Goal: Check status: Check status

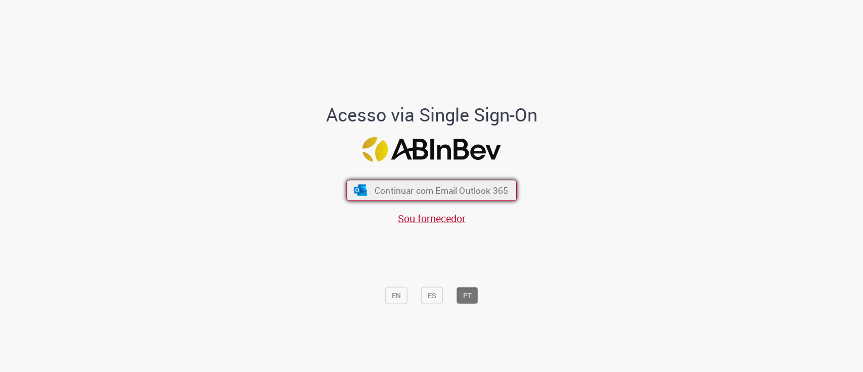
click at [392, 188] on span "Continuar com Email Outlook 365" at bounding box center [441, 190] width 133 height 12
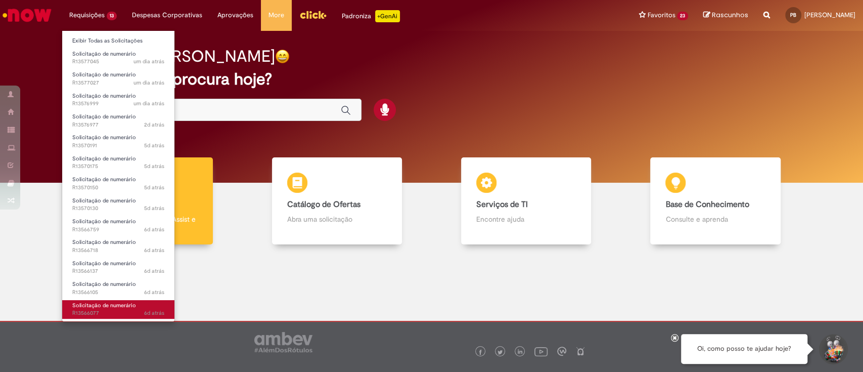
click at [101, 253] on span "Solicitação de numerário" at bounding box center [104, 305] width 64 height 8
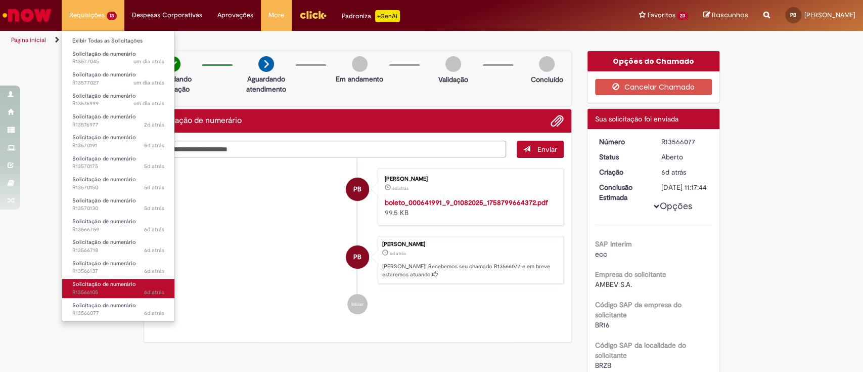
click at [85, 253] on link "Solicitação de numerário 6d atrás 6 dias atrás R13566105" at bounding box center [118, 288] width 112 height 19
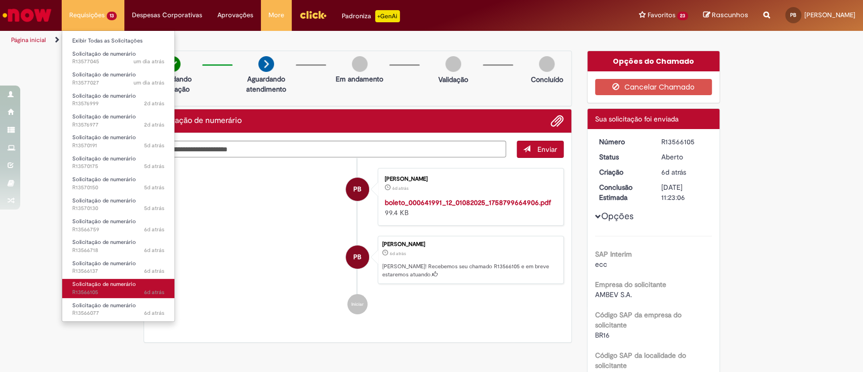
click at [82, 253] on span "6d atrás 6 dias atrás R13566105" at bounding box center [118, 292] width 92 height 8
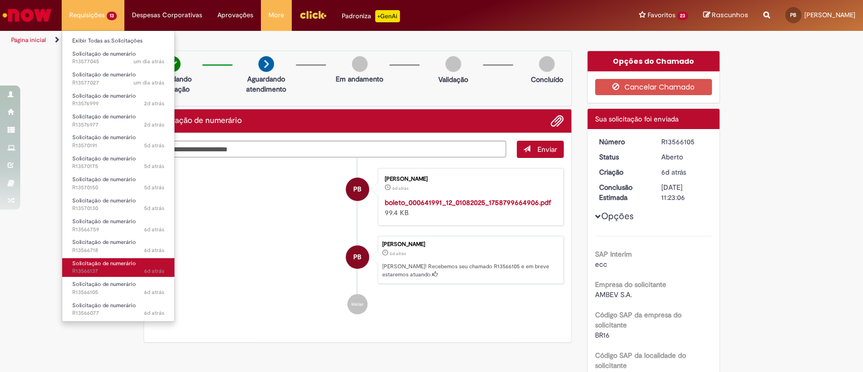
click at [101, 253] on span "Solicitação de numerário" at bounding box center [104, 263] width 64 height 8
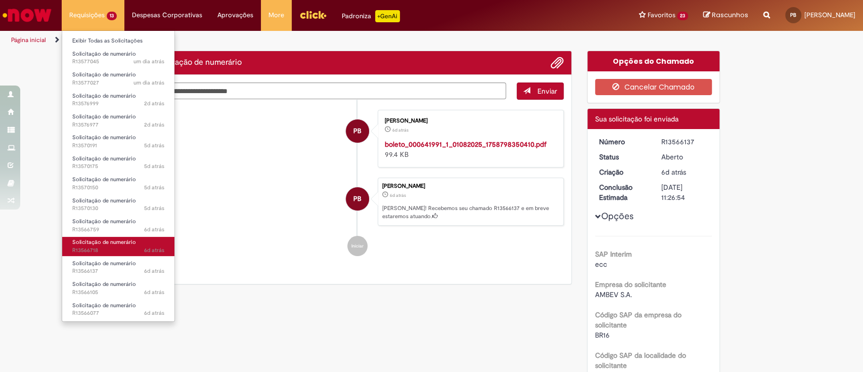
click at [104, 244] on span "Solicitação de numerário" at bounding box center [104, 242] width 64 height 8
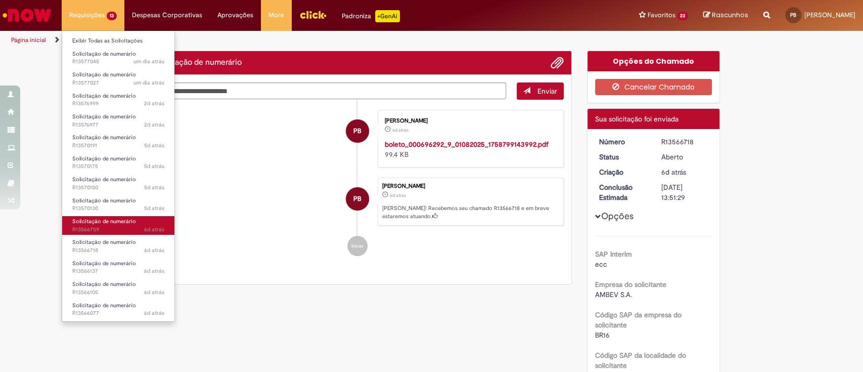
click at [101, 223] on span "Solicitação de numerário" at bounding box center [104, 221] width 64 height 8
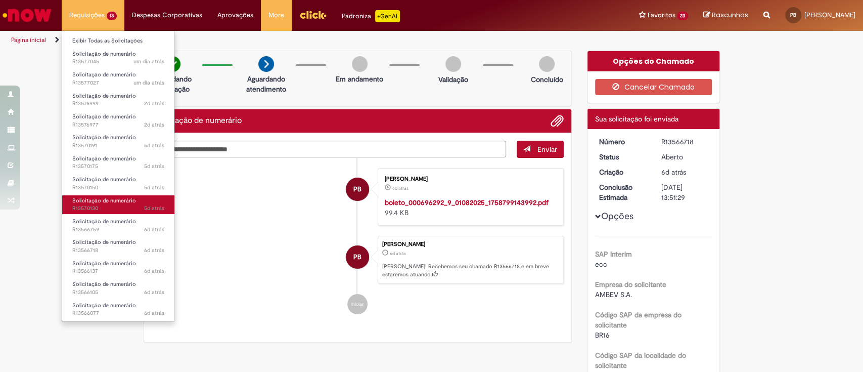
click at [102, 204] on span "5d atrás 5 dias atrás R13570130" at bounding box center [118, 208] width 92 height 8
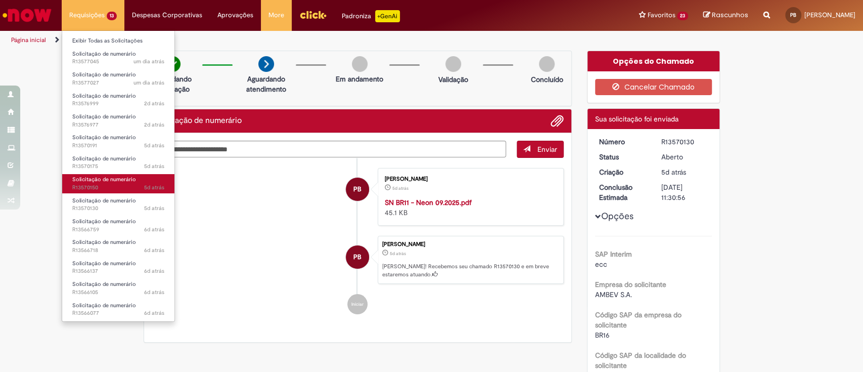
click at [109, 183] on link "Solicitação de numerário 5d atrás 5 dias atrás R13570150" at bounding box center [118, 183] width 112 height 19
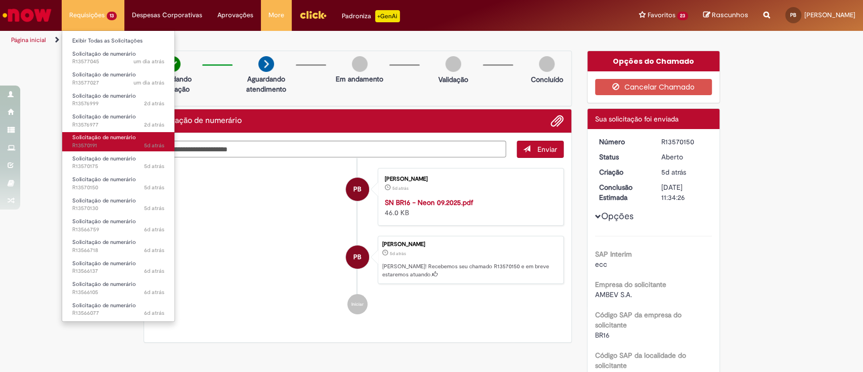
click at [125, 137] on span "Solicitação de numerário" at bounding box center [104, 137] width 64 height 8
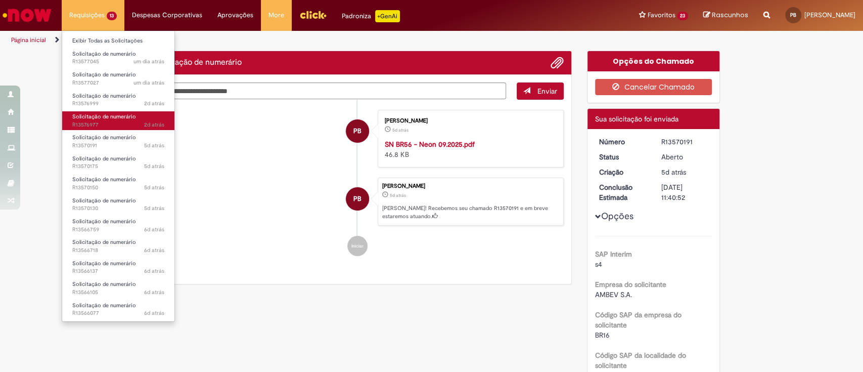
click at [119, 123] on span "2d atrás 2 dias atrás R13576977" at bounding box center [118, 125] width 92 height 8
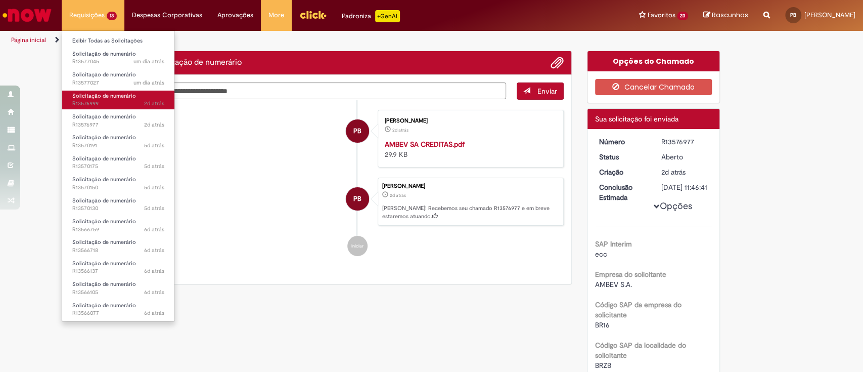
click at [117, 104] on span "2d atrás 2 dias atrás R13576999" at bounding box center [118, 104] width 92 height 8
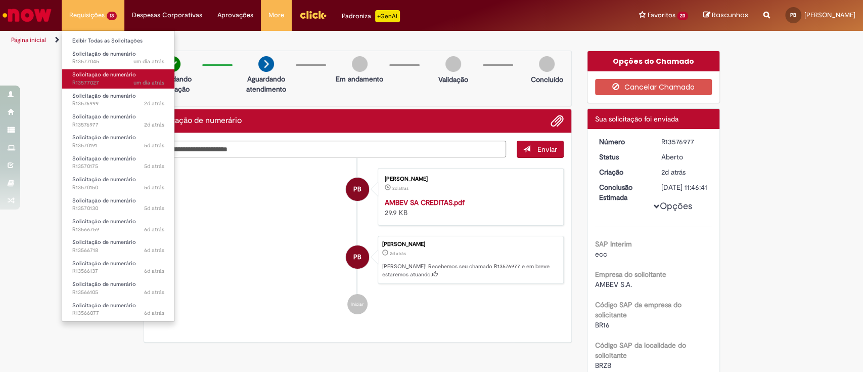
click at [115, 79] on span "um dia atrás um dia atrás R13577027" at bounding box center [118, 83] width 92 height 8
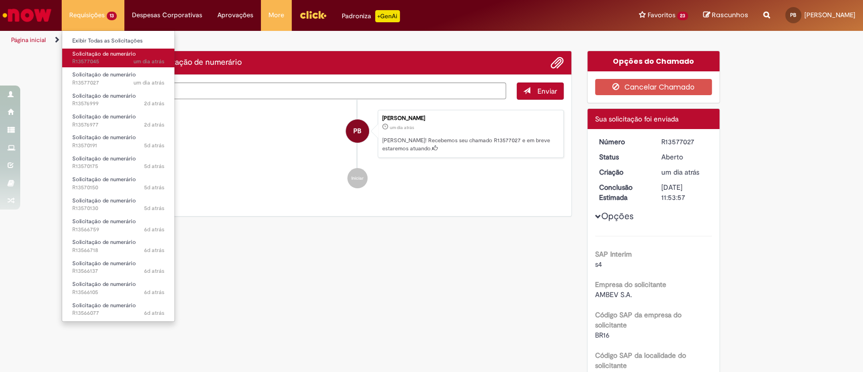
click at [120, 55] on span "Solicitação de numerário" at bounding box center [104, 54] width 64 height 8
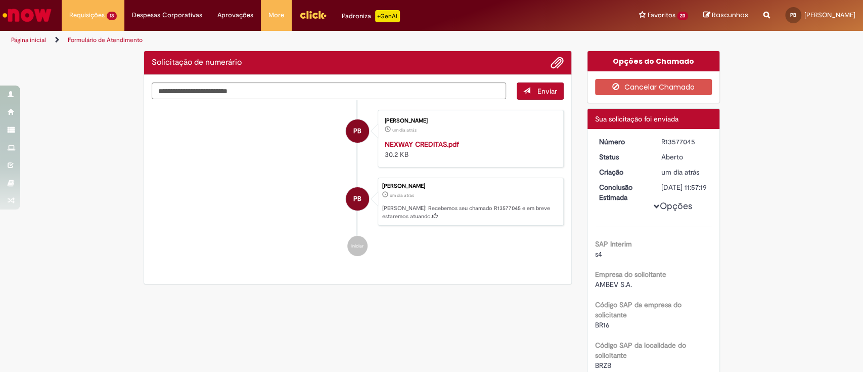
click at [279, 152] on li "PB Patricia Cristina Pinto Benedito um dia atrás um dia atrás NEXWAY CREDITAS.p…" at bounding box center [358, 139] width 412 height 58
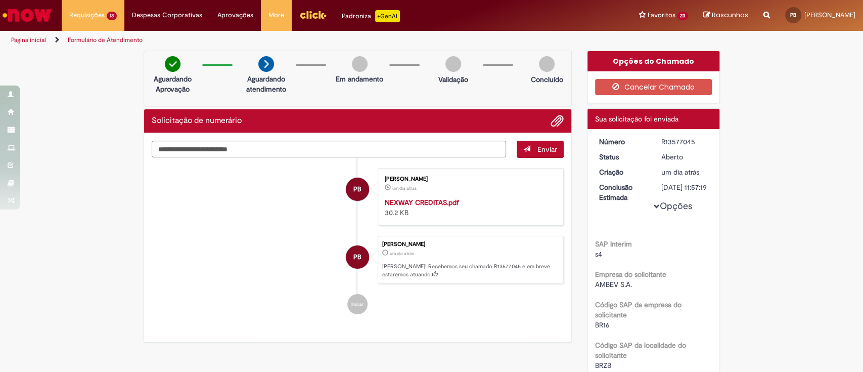
click at [308, 19] on img "Menu Cabeçalho" at bounding box center [312, 14] width 27 height 15
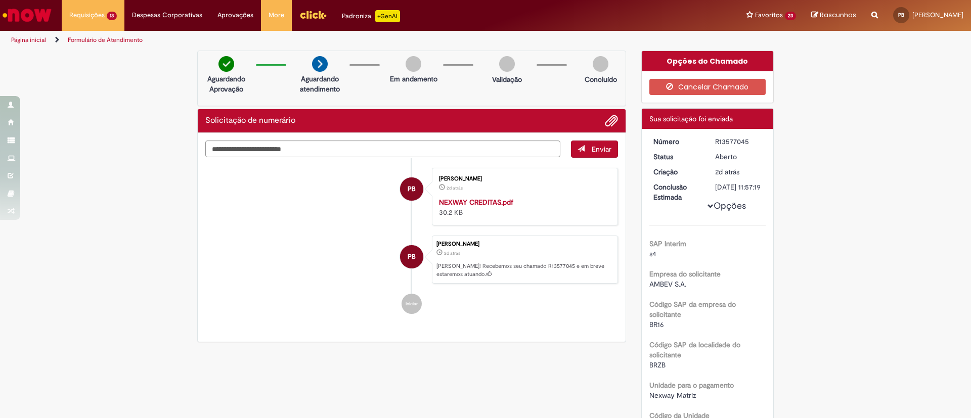
click at [308, 22] on img "Menu Cabeçalho" at bounding box center [312, 14] width 27 height 15
